Goal: Task Accomplishment & Management: Manage account settings

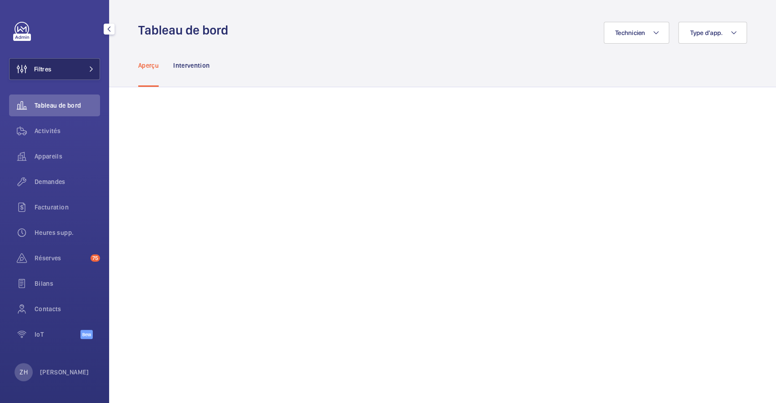
click at [63, 68] on button "Filtres" at bounding box center [54, 69] width 91 height 22
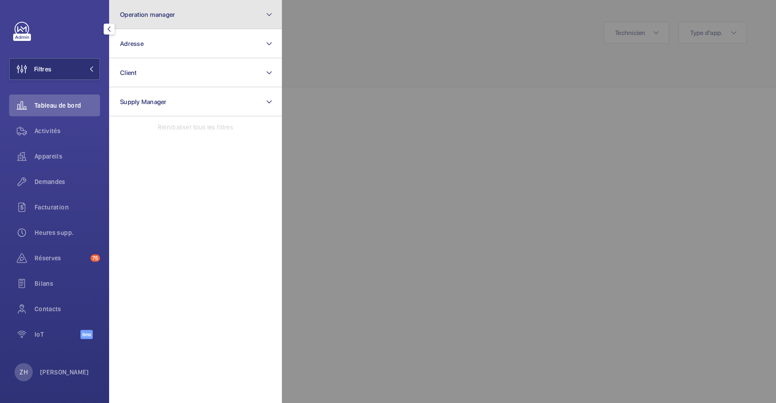
click at [209, 24] on button "Operation manager" at bounding box center [195, 14] width 173 height 29
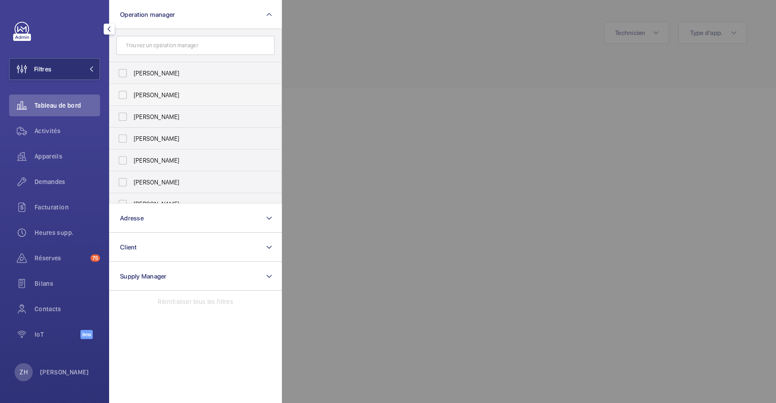
click at [122, 95] on label "[PERSON_NAME]" at bounding box center [189, 95] width 158 height 22
click at [122, 95] on input "[PERSON_NAME]" at bounding box center [123, 95] width 18 height 18
checkbox input "true"
click at [375, 31] on div at bounding box center [670, 201] width 776 height 403
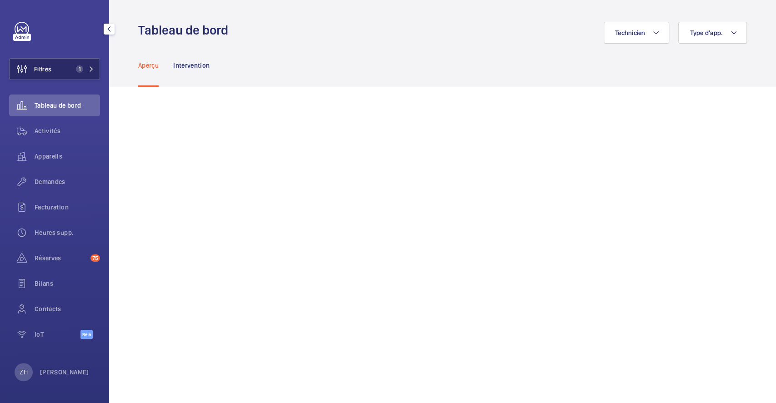
click at [50, 72] on span "Filtres" at bounding box center [42, 69] width 17 height 9
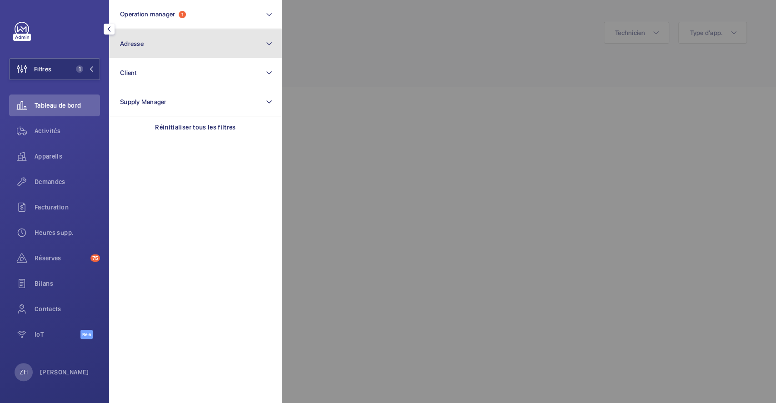
click at [141, 45] on span "Adresse" at bounding box center [132, 43] width 24 height 7
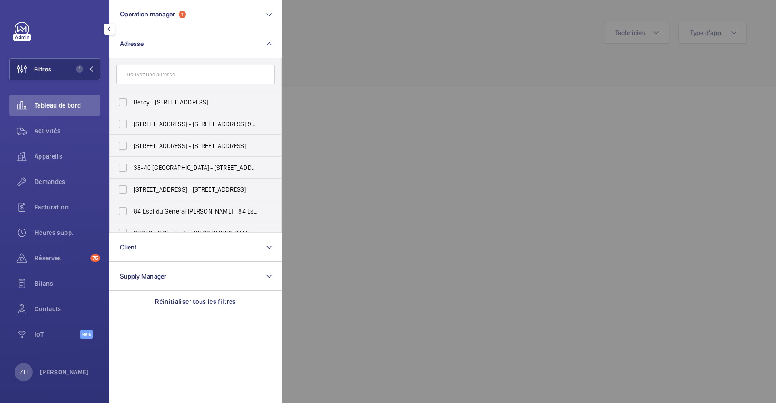
click at [151, 78] on input "text" at bounding box center [195, 74] width 158 height 19
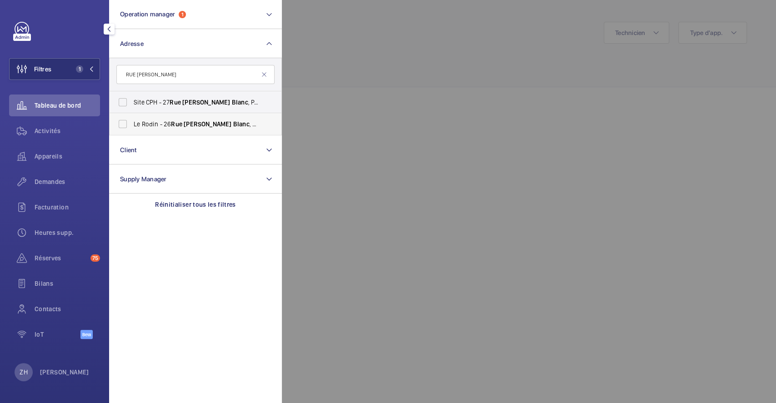
type input "RUE LOUIS BLANC"
click at [122, 130] on label "Le Rodin - 26 Rue Louis Blanc , PARIS 75010" at bounding box center [189, 124] width 158 height 22
click at [122, 130] on input "Le Rodin - 26 Rue Louis Blanc , PARIS 75010" at bounding box center [123, 124] width 18 height 18
checkbox input "true"
click at [50, 126] on div "Activités" at bounding box center [54, 131] width 91 height 22
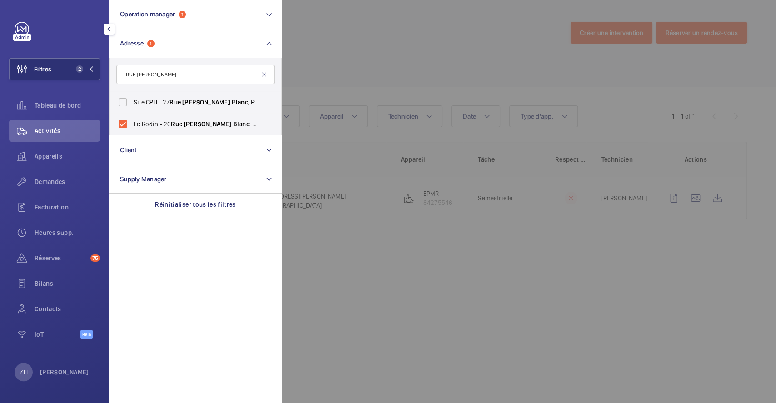
click at [427, 58] on div at bounding box center [670, 201] width 776 height 403
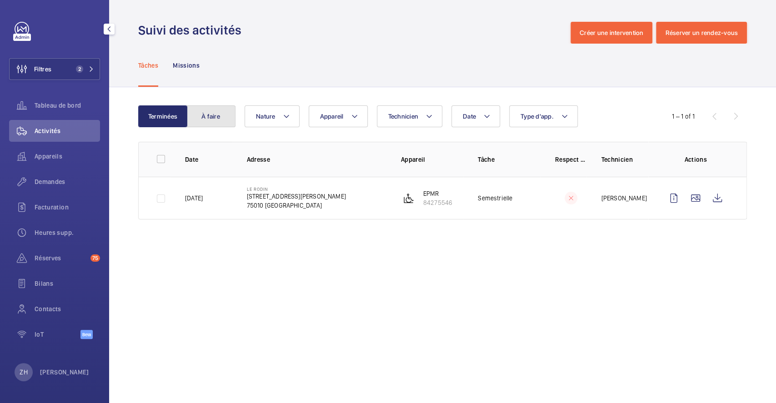
click at [211, 116] on button "À faire" at bounding box center [211, 117] width 49 height 22
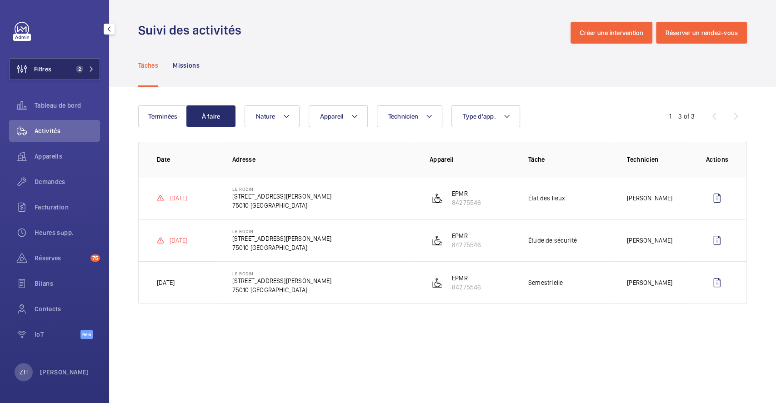
click at [61, 75] on button "Filtres 2" at bounding box center [54, 69] width 91 height 22
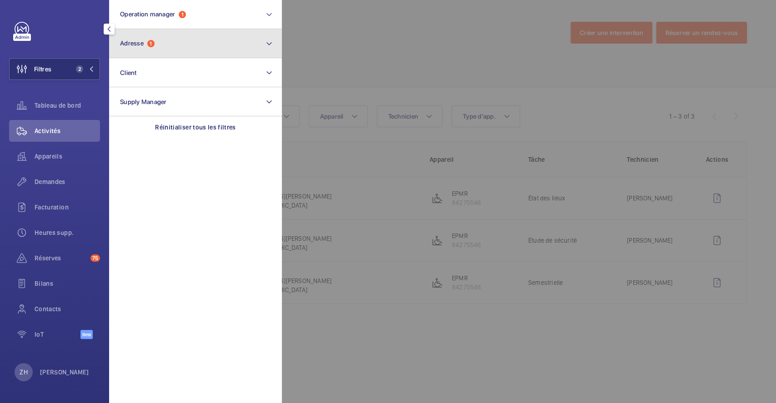
click at [166, 50] on button "Adresse 1" at bounding box center [195, 43] width 173 height 29
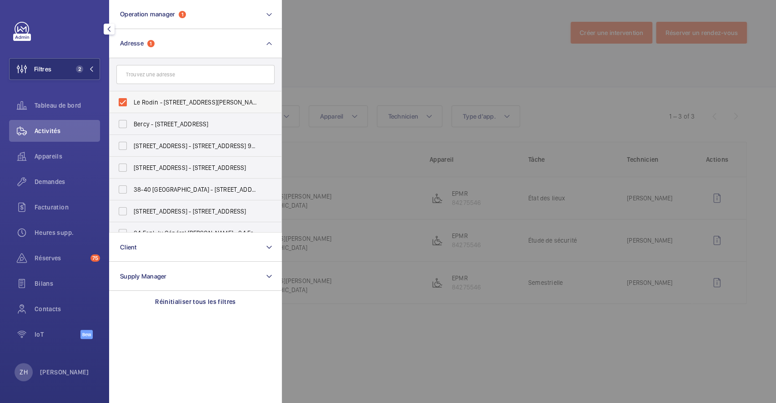
click at [122, 100] on label "Le Rodin - 26 Rue Louis Blanc, PARIS 75010" at bounding box center [189, 102] width 158 height 22
click at [122, 100] on input "Le Rodin - 26 Rue Louis Blanc, PARIS 75010" at bounding box center [123, 102] width 18 height 18
checkbox input "false"
click at [315, 31] on div at bounding box center [670, 201] width 776 height 403
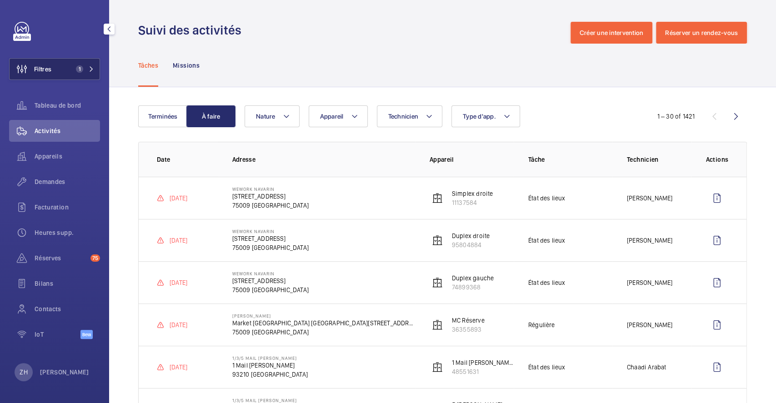
drag, startPoint x: 48, startPoint y: 66, endPoint x: 85, endPoint y: 58, distance: 37.2
click at [50, 66] on span "Filtres" at bounding box center [42, 69] width 17 height 9
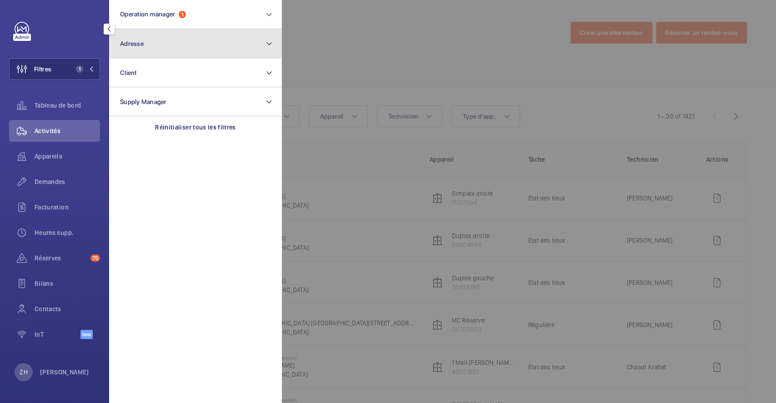
click at [141, 42] on span "Adresse" at bounding box center [132, 43] width 24 height 7
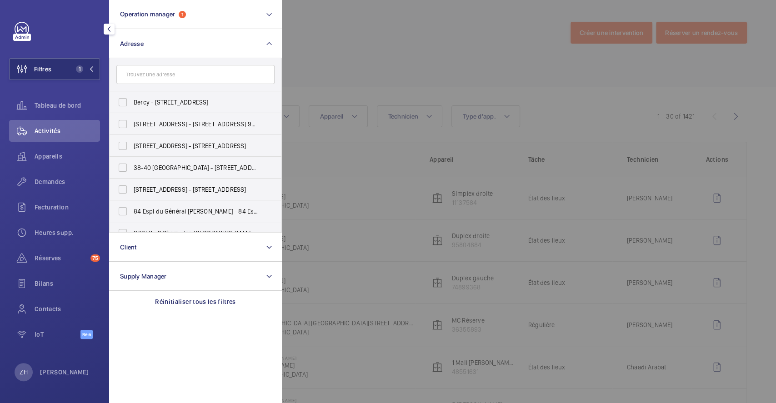
drag, startPoint x: 172, startPoint y: 73, endPoint x: 179, endPoint y: 82, distance: 11.7
click at [172, 74] on input "text" at bounding box center [195, 74] width 158 height 19
type input "notre dame des"
click at [124, 101] on label "ND DES VICTOIRES - [STREET_ADDRESS]" at bounding box center [189, 102] width 158 height 22
click at [124, 101] on input "ND DES VICTOIRES - [STREET_ADDRESS]" at bounding box center [123, 102] width 18 height 18
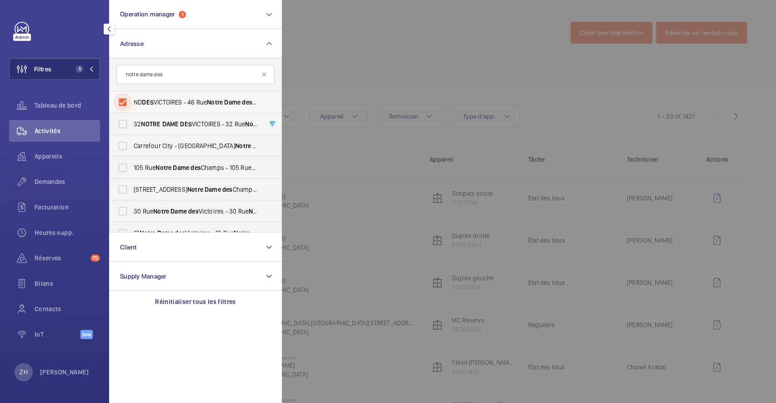
checkbox input "true"
click at [359, 32] on div at bounding box center [670, 201] width 776 height 403
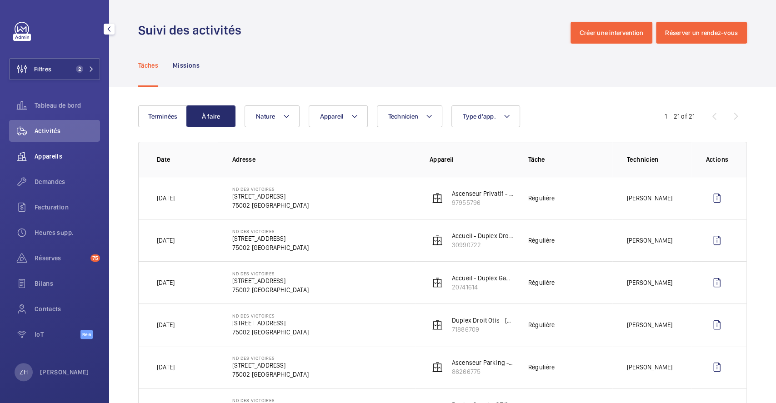
click at [48, 156] on span "Appareils" at bounding box center [68, 156] width 66 height 9
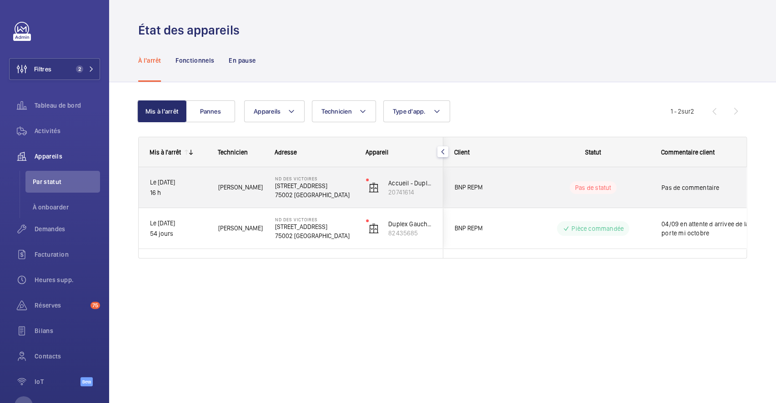
click at [529, 171] on div "Pas de statut" at bounding box center [587, 187] width 125 height 40
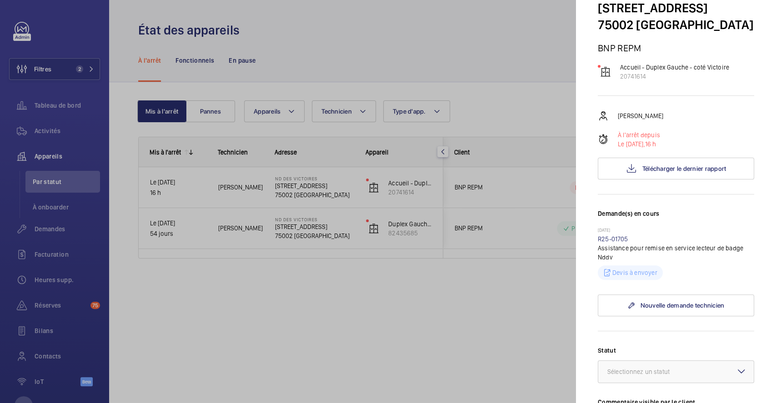
scroll to position [60, 0]
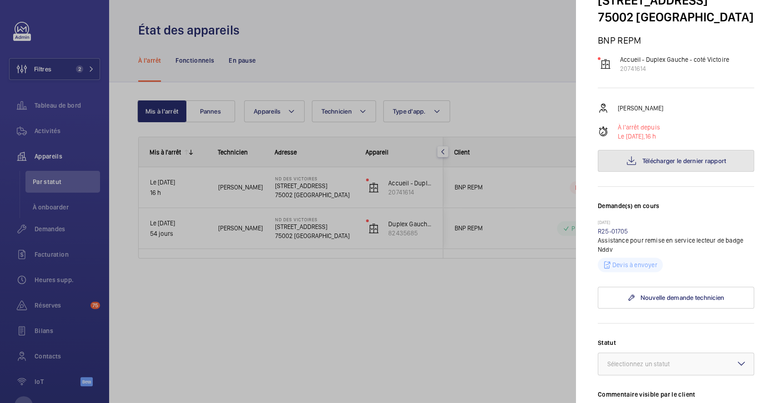
click at [674, 165] on span "Télécharger le dernier rapport" at bounding box center [685, 160] width 84 height 7
click at [509, 103] on div at bounding box center [388, 201] width 776 height 403
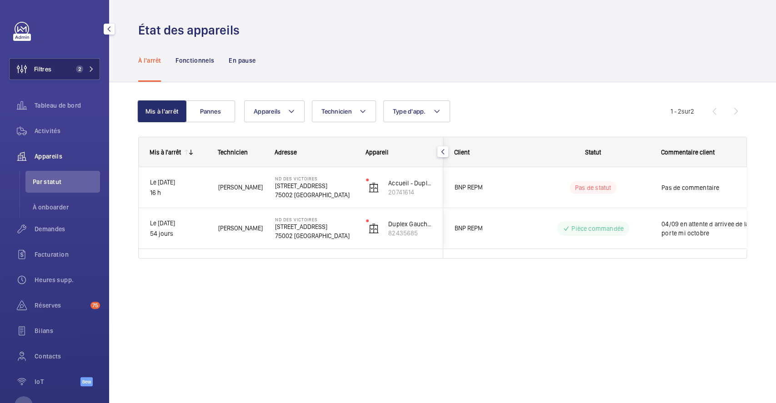
click at [57, 62] on button "Filtres 2" at bounding box center [54, 69] width 91 height 22
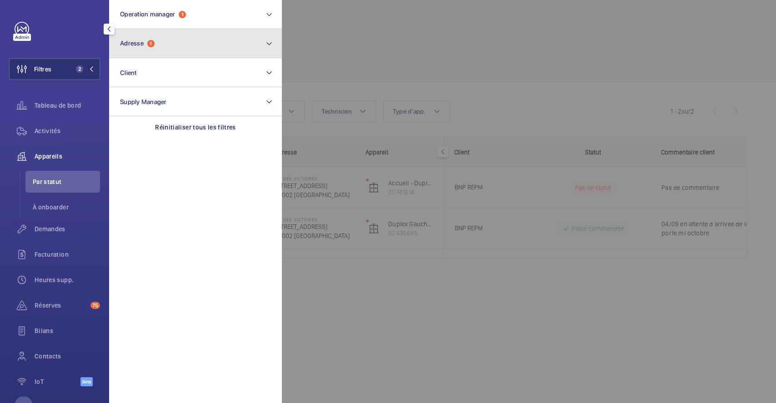
click at [171, 48] on button "Adresse 1" at bounding box center [195, 43] width 173 height 29
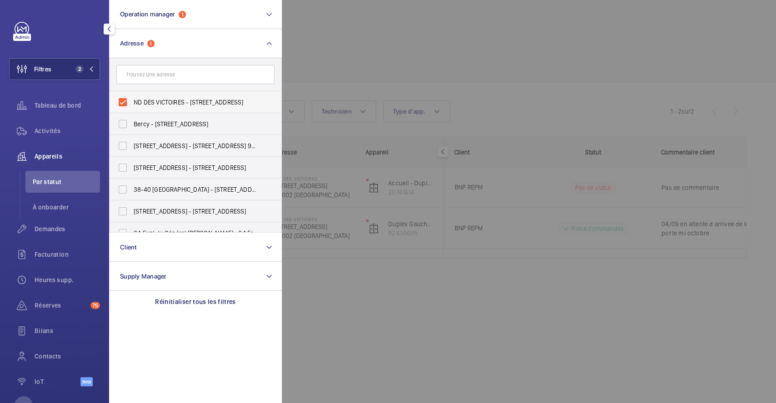
click at [124, 104] on label "ND DES VICTOIRES - 46 Rue Notre Dame des Victoires, 75002 PARIS, PARIS 75002" at bounding box center [189, 102] width 158 height 22
click at [124, 104] on input "ND DES VICTOIRES - 46 Rue Notre Dame des Victoires, 75002 PARIS, PARIS 75002" at bounding box center [123, 102] width 18 height 18
checkbox input "false"
drag, startPoint x: 385, startPoint y: 24, endPoint x: 197, endPoint y: 41, distance: 189.6
click at [385, 23] on div at bounding box center [670, 201] width 776 height 403
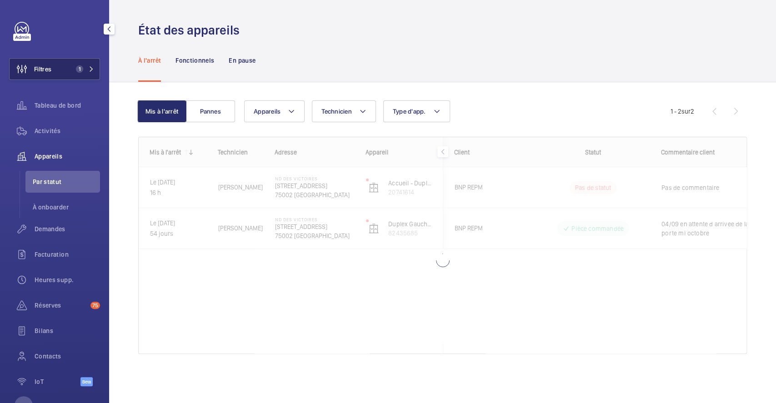
click at [40, 68] on span "Filtres" at bounding box center [42, 69] width 17 height 9
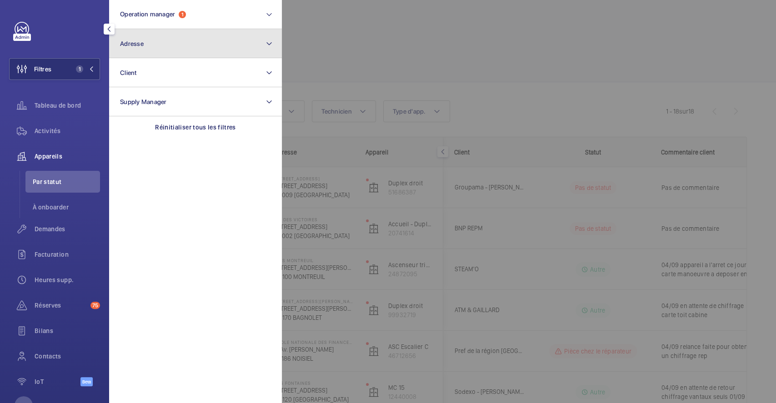
click at [170, 49] on button "Adresse" at bounding box center [195, 43] width 173 height 29
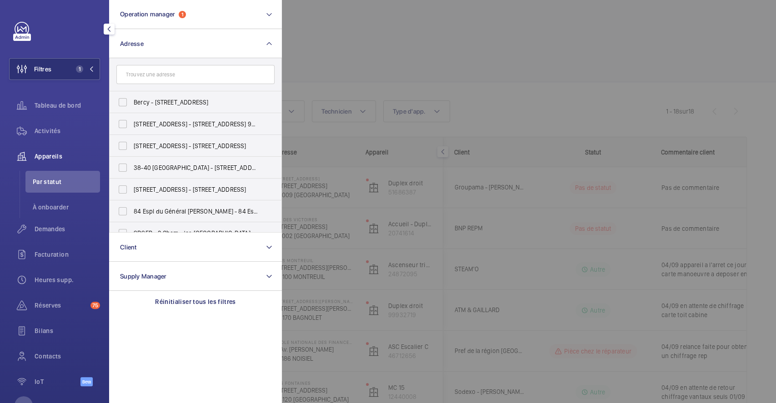
click at [164, 73] on input "text" at bounding box center [195, 74] width 158 height 19
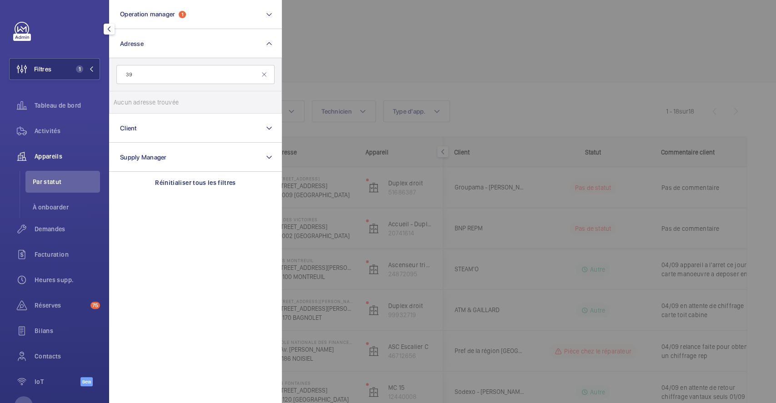
type input "3"
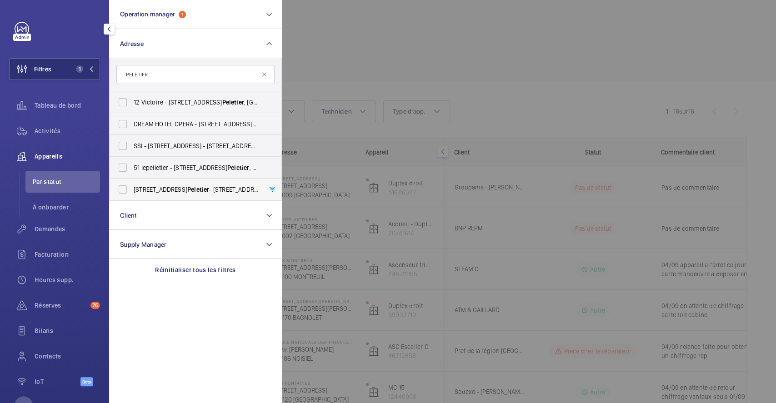
type input "PELETIER"
click at [122, 188] on label "38 Rue Le Peletier - 38 Rue Le Peletier , 75009 PARIS, PARIS 75009" at bounding box center [189, 190] width 158 height 22
click at [122, 188] on input "38 Rue Le Peletier - 38 Rue Le Peletier , 75009 PARIS, PARIS 75009" at bounding box center [123, 190] width 18 height 18
checkbox input "true"
click at [337, 67] on div at bounding box center [670, 201] width 776 height 403
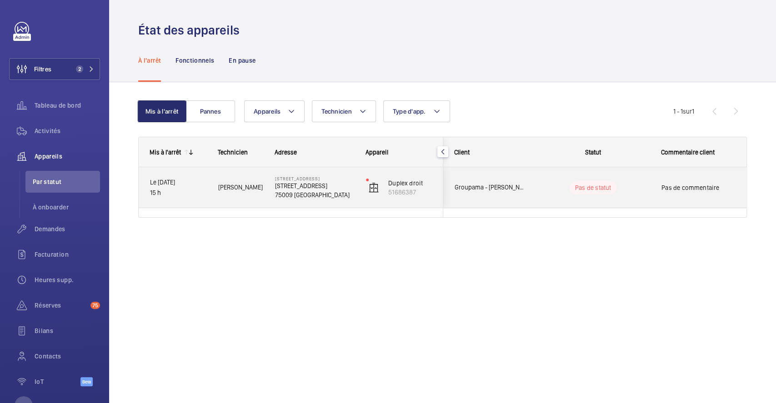
click at [646, 192] on wm-front-pills-cell "Pas de statut" at bounding box center [593, 187] width 113 height 13
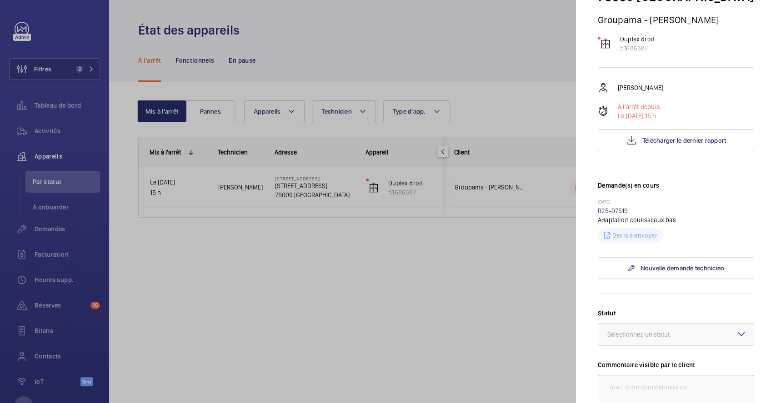
scroll to position [121, 0]
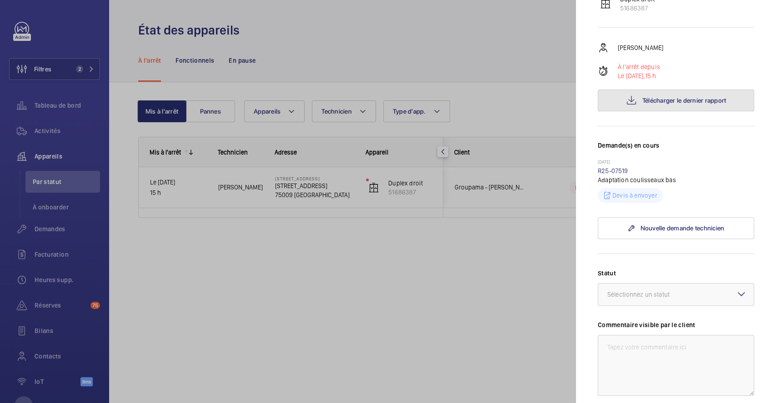
click at [690, 111] on button "Télécharger le dernier rapport" at bounding box center [676, 101] width 156 height 22
click at [415, 68] on div at bounding box center [388, 201] width 776 height 403
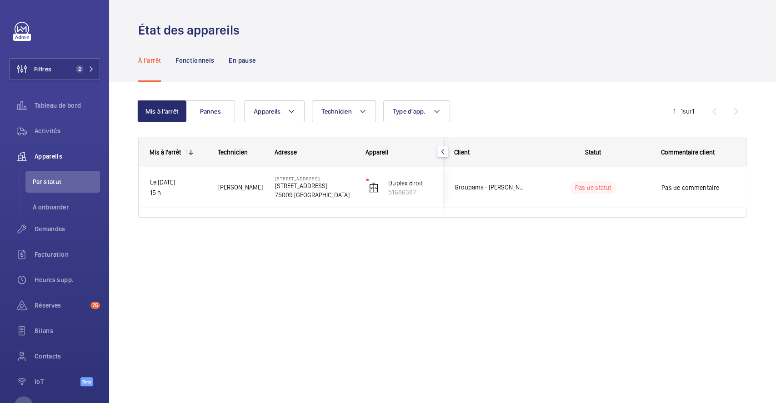
scroll to position [0, 0]
click at [55, 123] on div "Activités" at bounding box center [54, 131] width 91 height 22
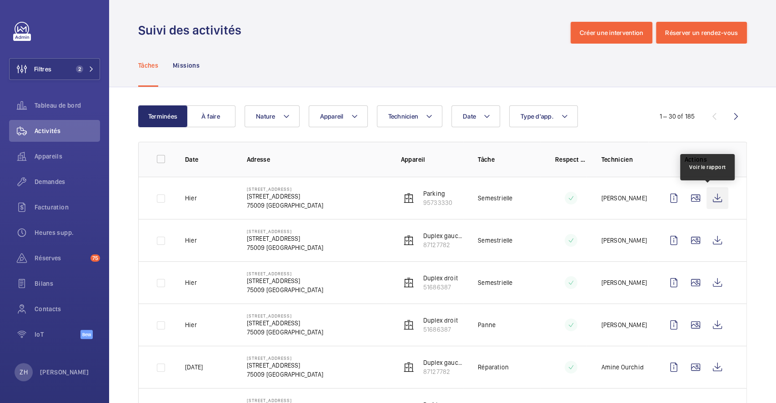
click at [710, 198] on wm-front-icon-button at bounding box center [718, 198] width 22 height 22
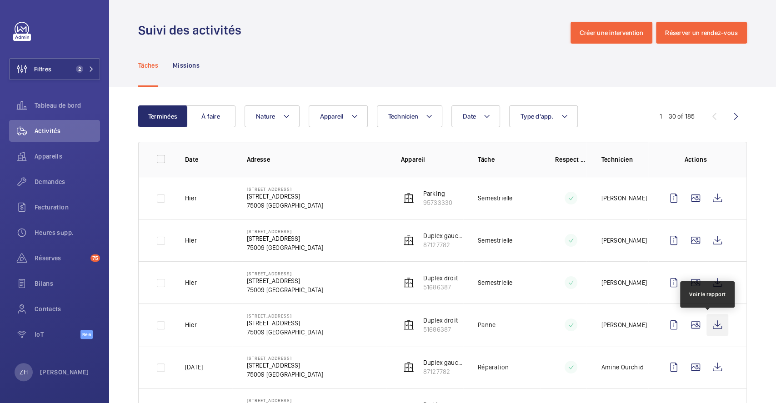
click at [708, 328] on wm-front-icon-button at bounding box center [718, 325] width 22 height 22
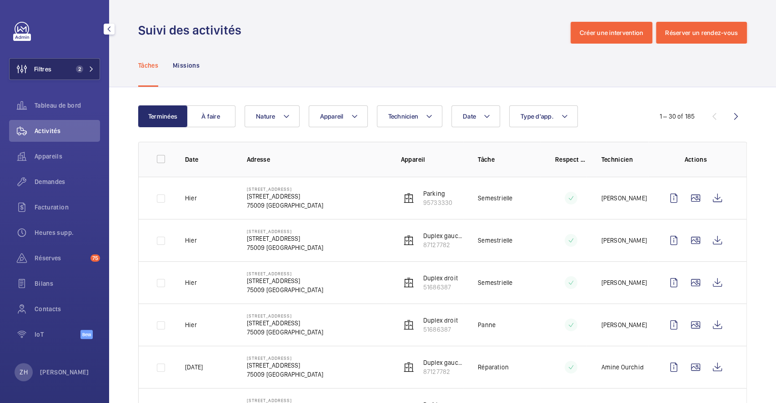
click at [59, 66] on button "Filtres 2" at bounding box center [54, 69] width 91 height 22
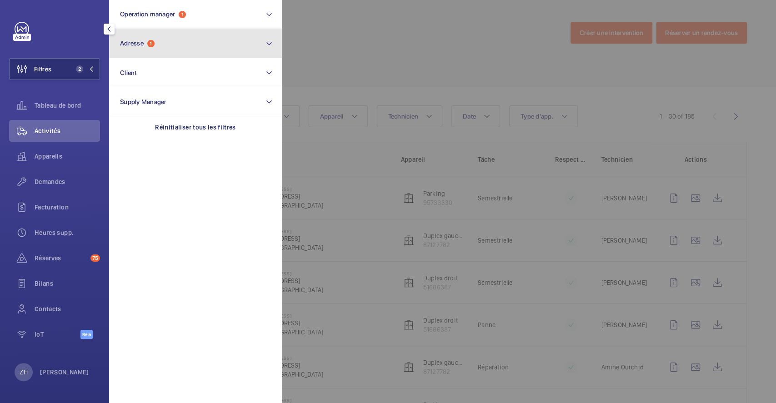
click at [191, 45] on button "Adresse 1" at bounding box center [195, 43] width 173 height 29
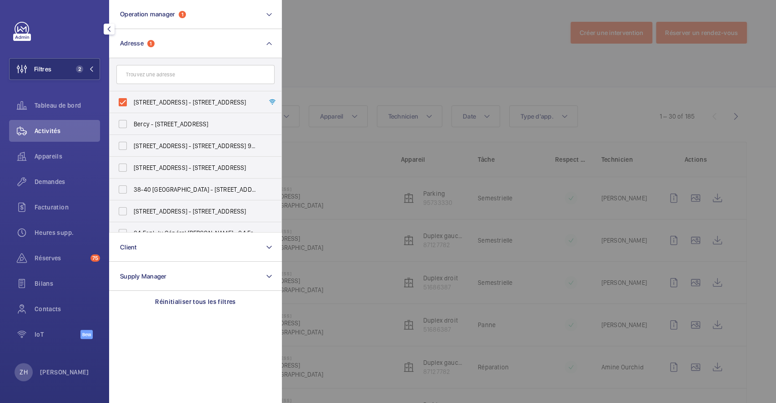
click at [379, 34] on div at bounding box center [670, 201] width 776 height 403
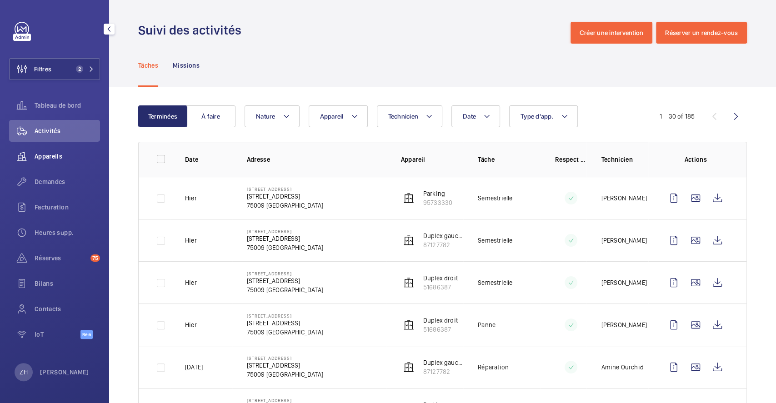
click at [65, 157] on span "Appareils" at bounding box center [68, 156] width 66 height 9
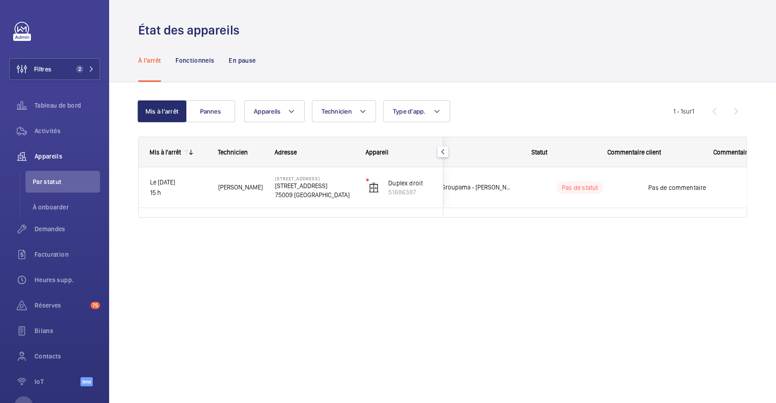
scroll to position [0, 5]
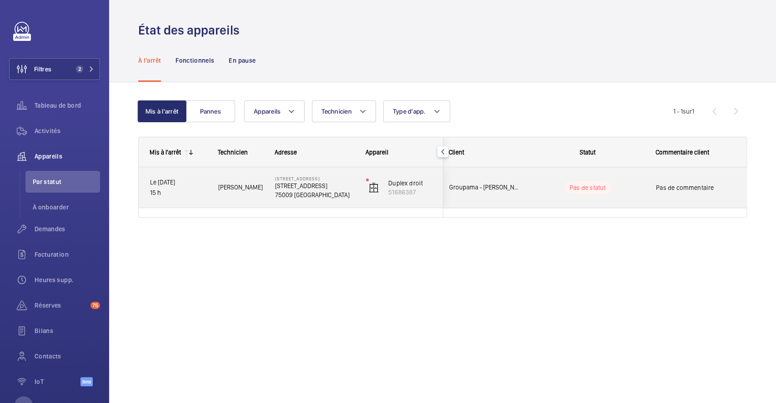
click at [627, 183] on wm-front-pills-cell "Pas de statut" at bounding box center [587, 187] width 113 height 13
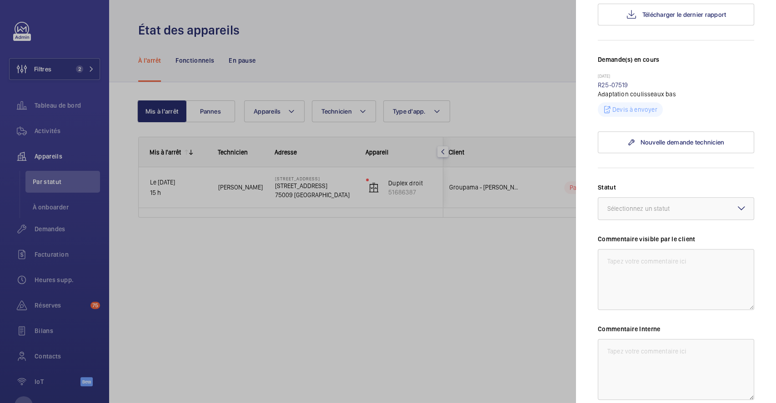
scroll to position [303, 0]
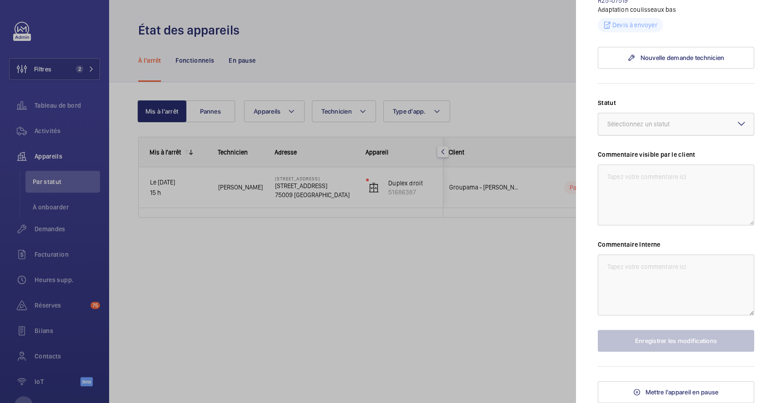
drag, startPoint x: 731, startPoint y: 132, endPoint x: 730, endPoint y: 138, distance: 6.2
click at [736, 129] on mat-icon at bounding box center [741, 123] width 11 height 11
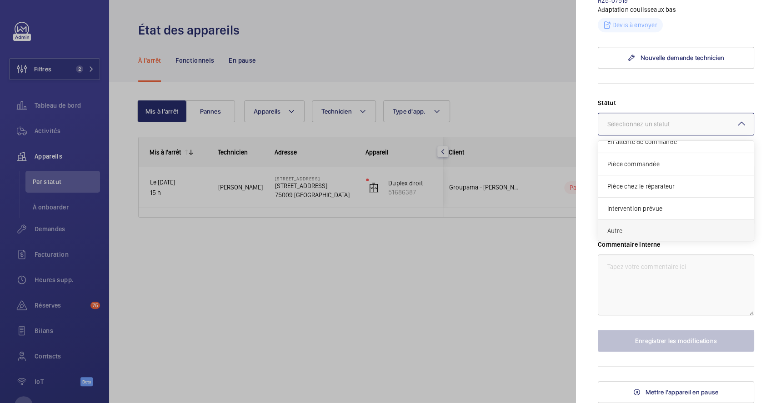
click at [659, 230] on div "Autre" at bounding box center [677, 231] width 156 height 22
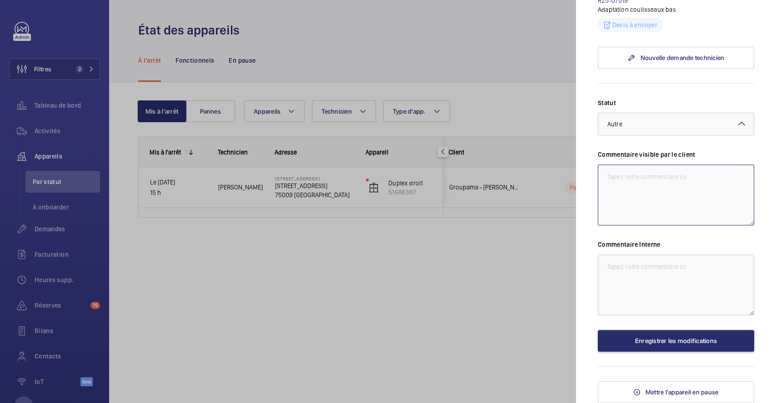
click at [658, 184] on textarea at bounding box center [676, 195] width 156 height 61
type textarea "08/09 chiffrage pour serrure deteriore en cours"
click at [615, 271] on textarea at bounding box center [676, 285] width 156 height 61
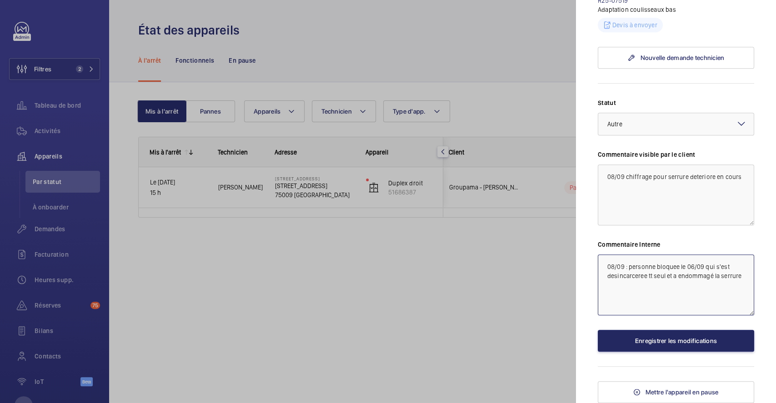
type textarea "08/09 : personne bloquee le 06/09 qui s'est desincarceree tt seul et a endommag…"
click at [660, 349] on button "Enregistrer les modifications" at bounding box center [676, 341] width 156 height 22
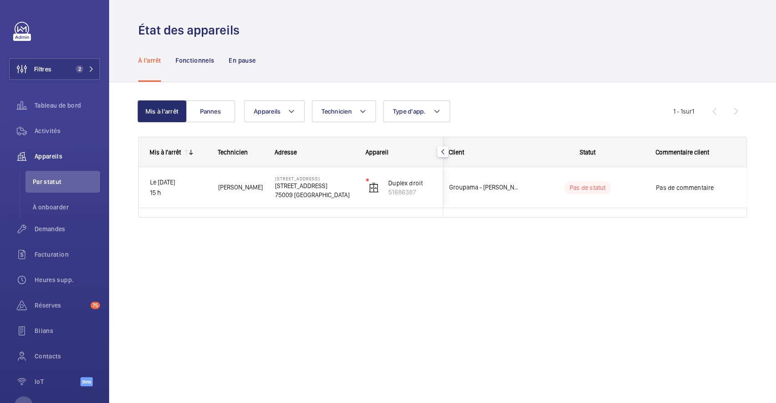
scroll to position [0, 0]
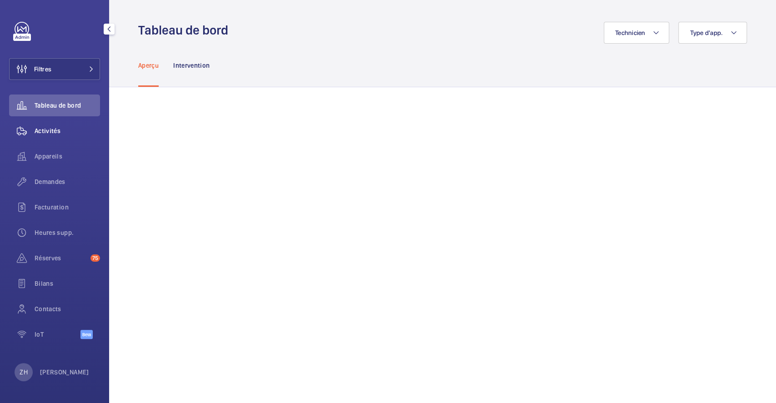
click at [63, 131] on span "Activités" at bounding box center [68, 130] width 66 height 9
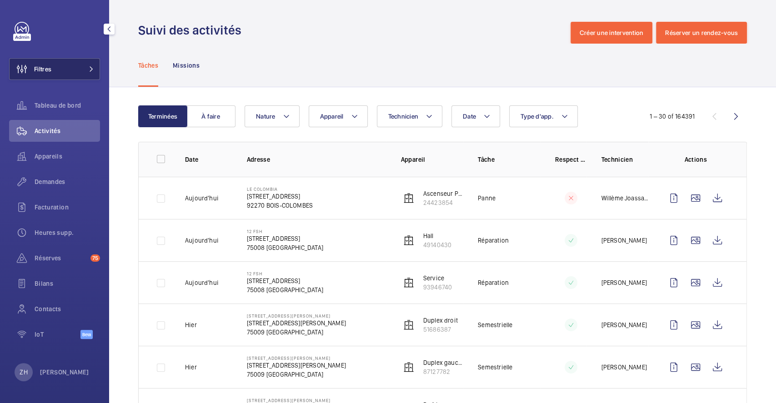
click at [64, 73] on button "Filtres" at bounding box center [54, 69] width 91 height 22
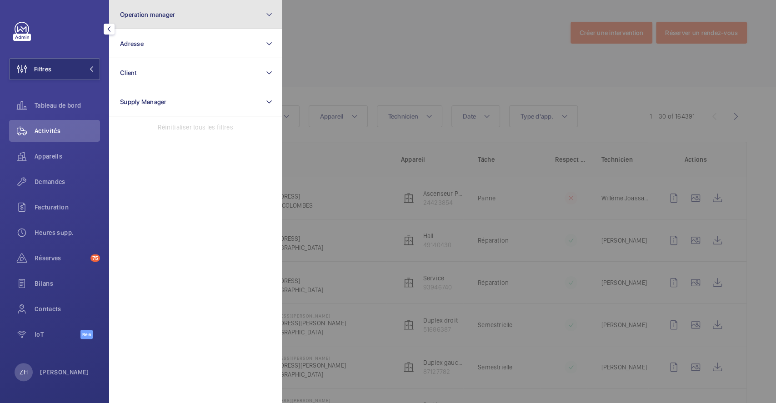
click at [200, 15] on button "Operation manager" at bounding box center [195, 14] width 173 height 29
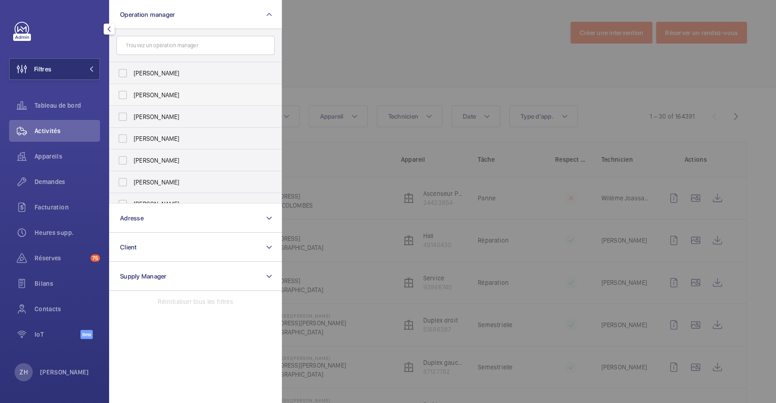
click at [121, 98] on label "[PERSON_NAME]" at bounding box center [189, 95] width 158 height 22
click at [121, 98] on input "[PERSON_NAME]" at bounding box center [123, 95] width 18 height 18
checkbox input "true"
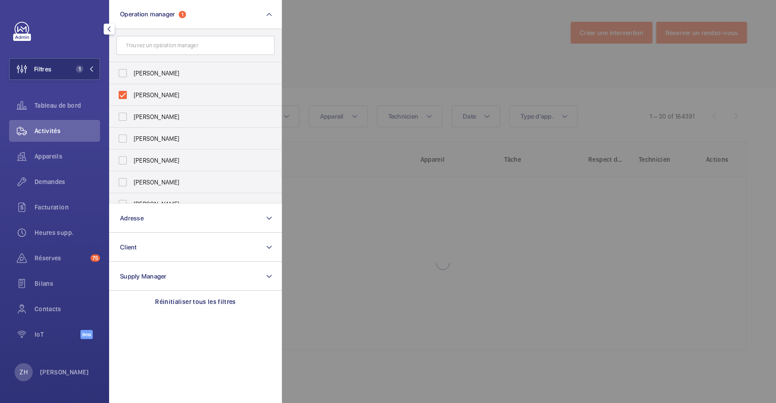
click at [347, 55] on div at bounding box center [670, 201] width 776 height 403
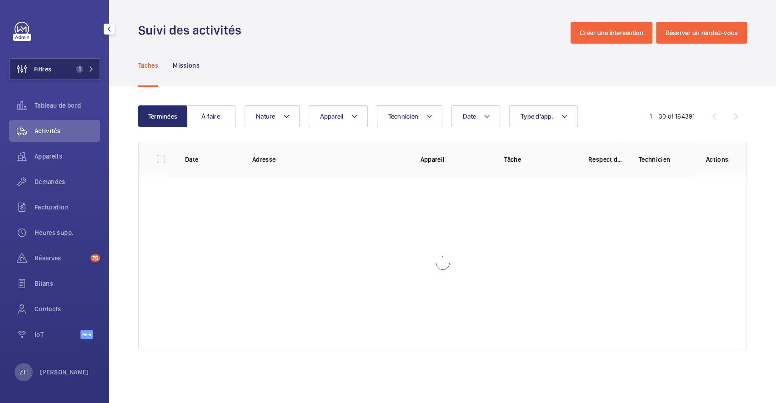
click at [50, 68] on span "Filtres" at bounding box center [42, 69] width 17 height 9
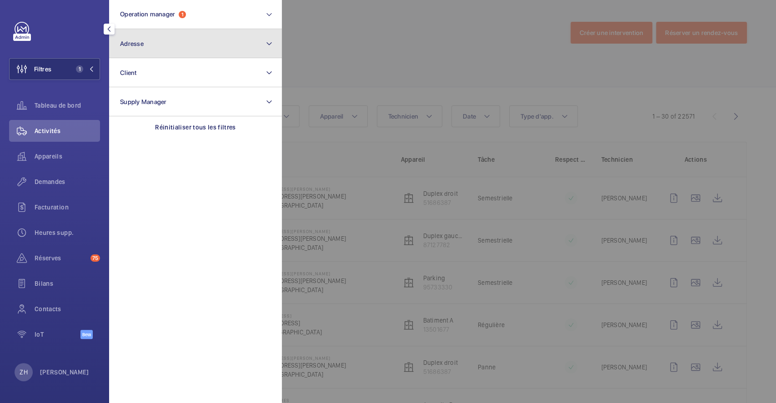
click at [164, 45] on button "Adresse" at bounding box center [195, 43] width 173 height 29
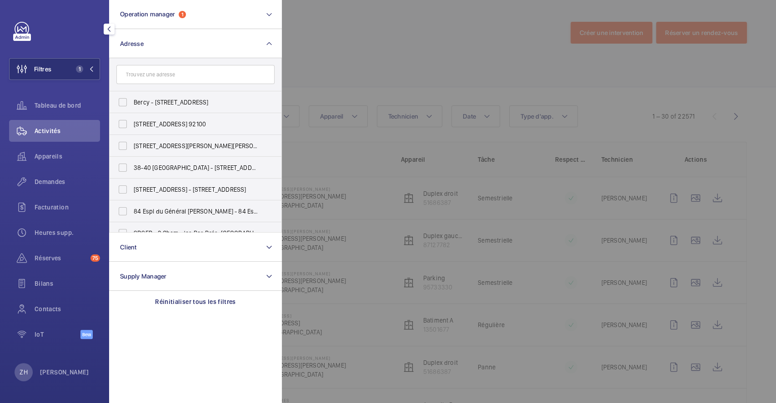
click at [164, 76] on input "text" at bounding box center [195, 74] width 158 height 19
type input "notre dame des"
drag, startPoint x: 124, startPoint y: 101, endPoint x: 267, endPoint y: 84, distance: 143.9
click at [124, 101] on label "ND DES VICTOIRES - [STREET_ADDRESS]" at bounding box center [189, 102] width 158 height 22
click at [124, 101] on input "ND DES VICTOIRES - [STREET_ADDRESS]" at bounding box center [123, 102] width 18 height 18
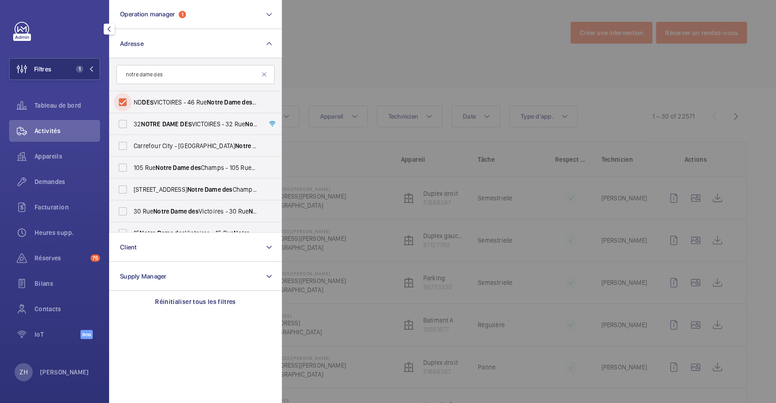
checkbox input "true"
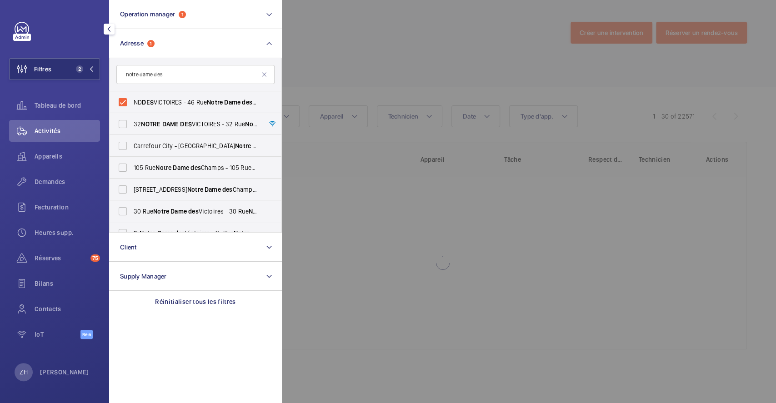
click at [328, 57] on div at bounding box center [670, 201] width 776 height 403
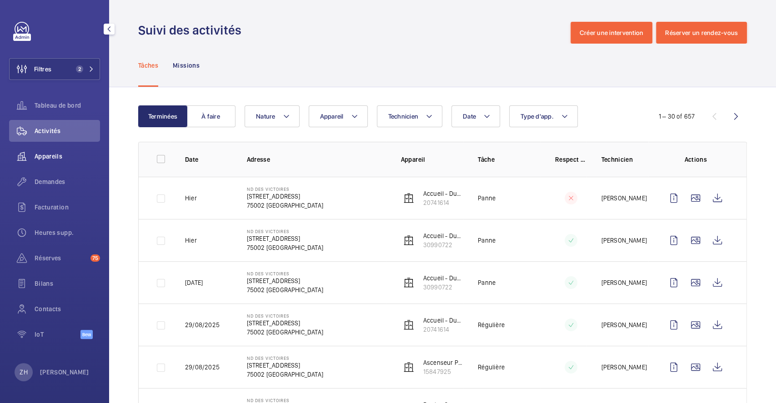
click at [48, 155] on span "Appareils" at bounding box center [68, 156] width 66 height 9
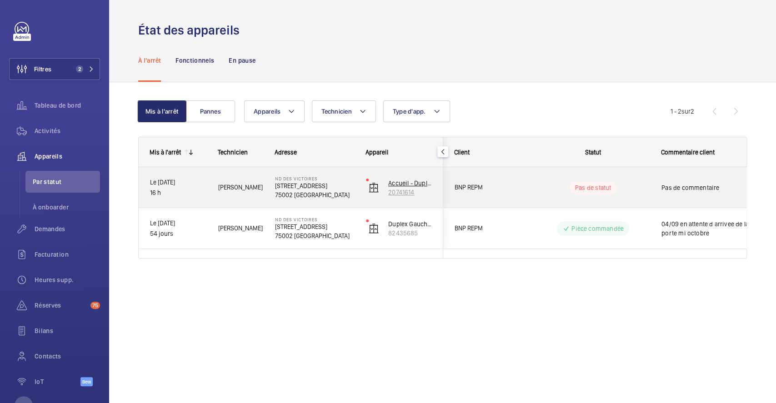
drag, startPoint x: 419, startPoint y: 191, endPoint x: 386, endPoint y: 191, distance: 33.2
click at [386, 191] on wm-front-device-cell "Accueil - Duplex Gauche - coté Victoire 20741614" at bounding box center [399, 187] width 66 height 23
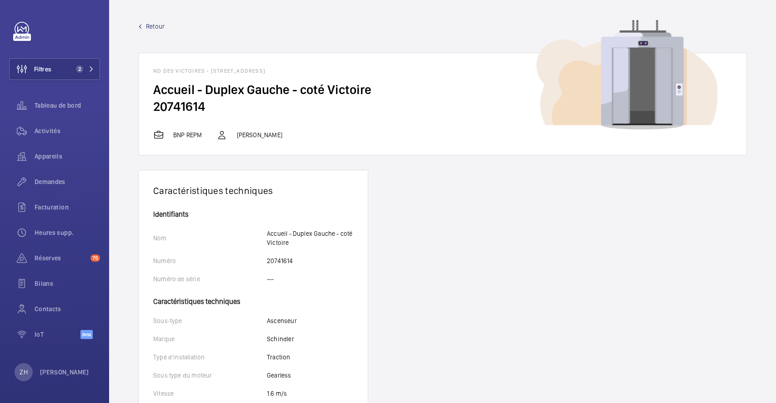
drag, startPoint x: 149, startPoint y: 85, endPoint x: 316, endPoint y: 107, distance: 168.9
click at [316, 107] on wm-front-card-body "Accueil - Duplex Gauche - coté Victoire 20741614" at bounding box center [443, 105] width 608 height 48
copy wm-front-card-body "Accueil - Duplex Gauche - coté Victoire 20741614"
